Goal: Information Seeking & Learning: Learn about a topic

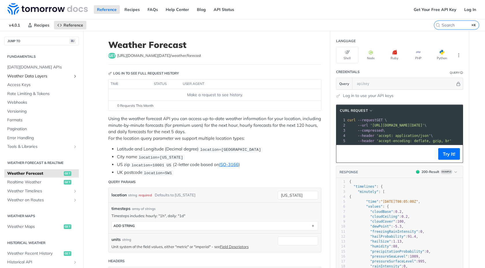
click at [73, 78] on icon "Show subpages for Weather Data Layers" at bounding box center [75, 76] width 5 height 5
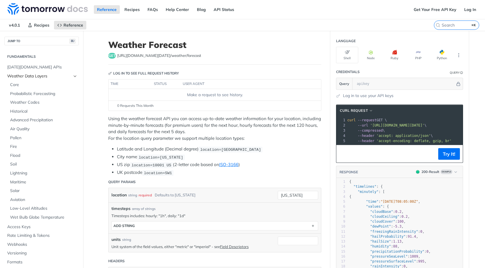
click at [28, 77] on span "Weather Data Layers" at bounding box center [39, 76] width 64 height 6
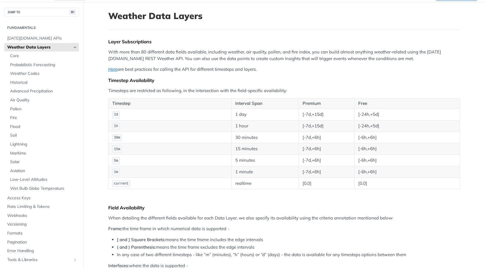
scroll to position [42, 0]
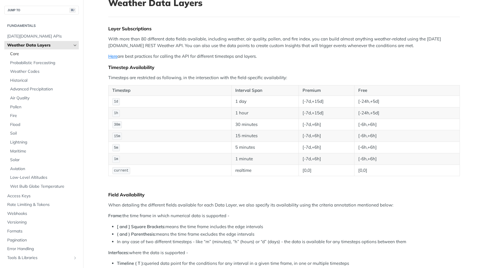
click at [24, 54] on span "Core" at bounding box center [43, 54] width 67 height 6
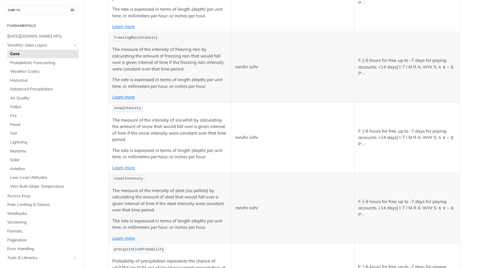
scroll to position [604, 0]
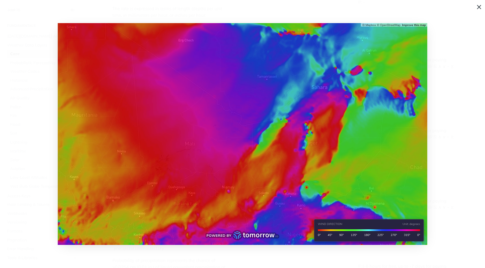
click at [480, 8] on span "Collapse image" at bounding box center [242, 134] width 485 height 268
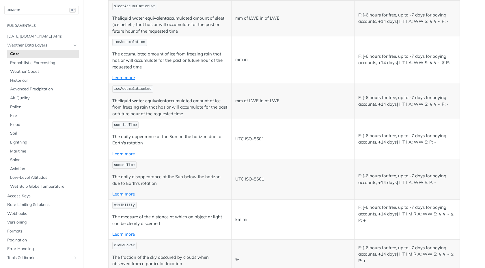
scroll to position [557, 0]
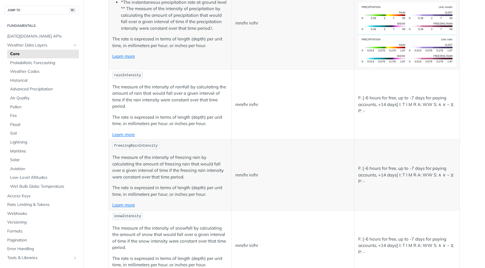
click at [73, 46] on icon "Hide subpages for Weather Data Layers" at bounding box center [75, 45] width 5 height 5
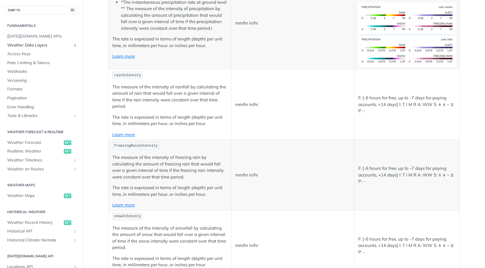
click at [73, 46] on icon "Show subpages for Weather Data Layers" at bounding box center [75, 45] width 5 height 5
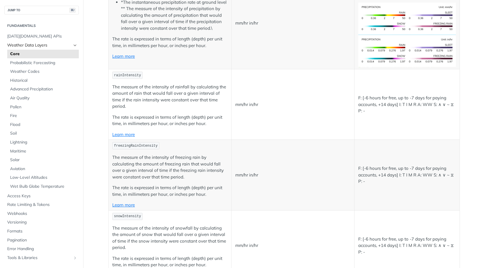
click at [73, 46] on icon "Hide subpages for Weather Data Layers" at bounding box center [75, 45] width 5 height 5
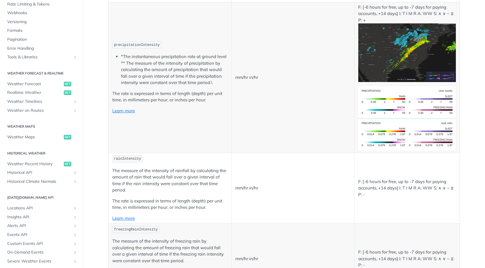
scroll to position [71, 0]
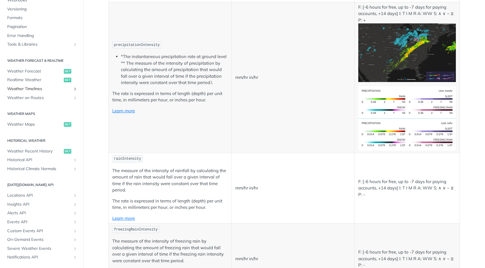
click at [50, 88] on span "Weather Timelines" at bounding box center [39, 89] width 64 height 6
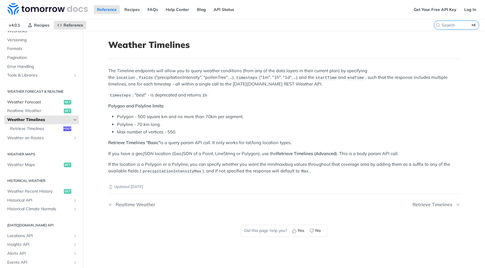
click at [33, 105] on link "Weather Forecast get" at bounding box center [41, 102] width 75 height 9
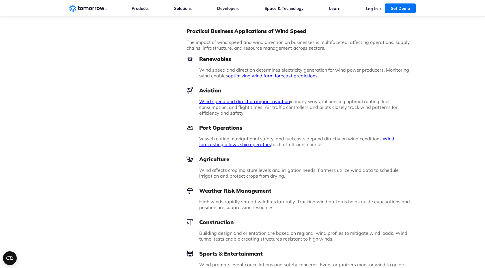
scroll to position [617, 0]
